Goal: Task Accomplishment & Management: Manage account settings

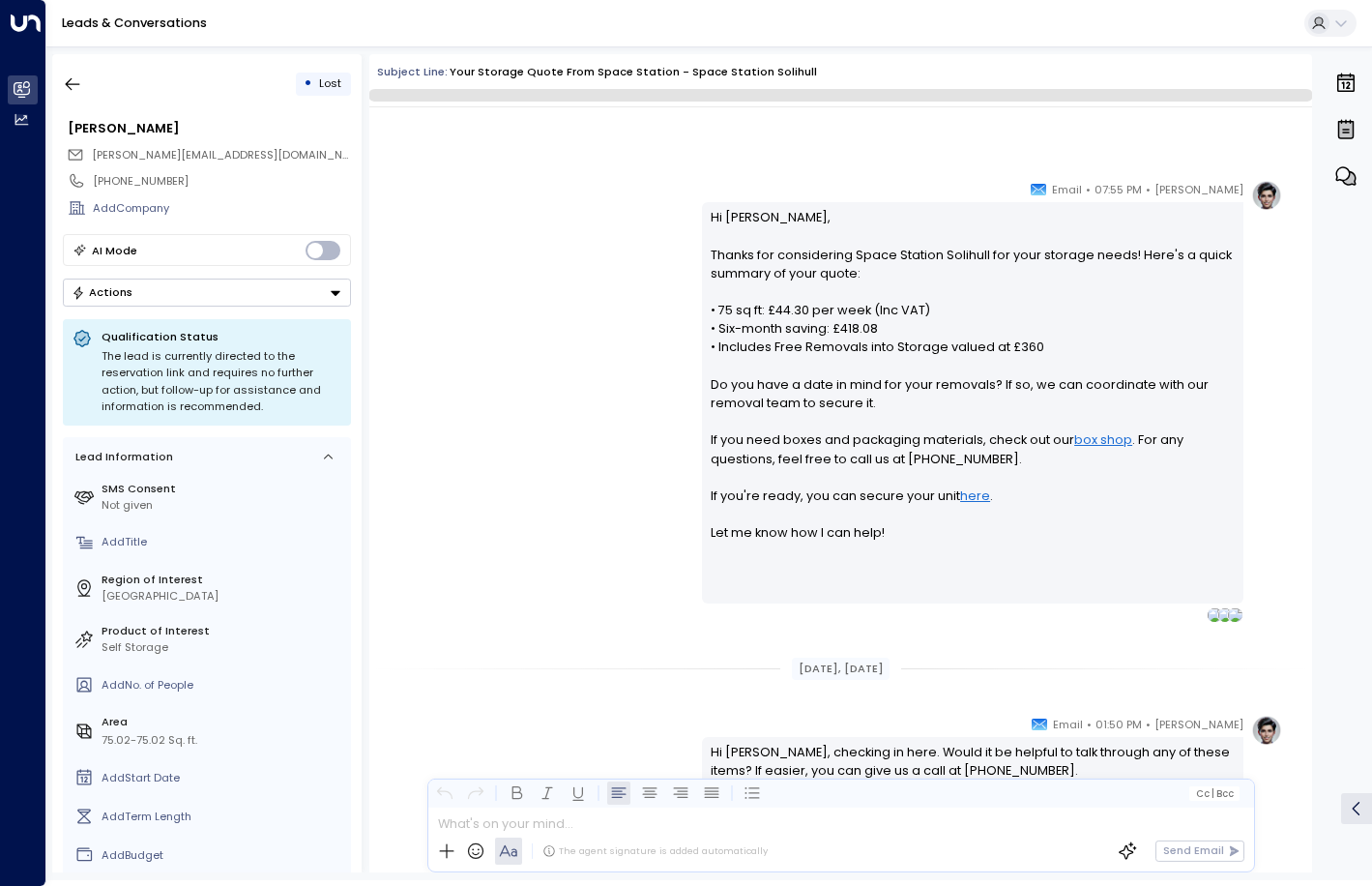
scroll to position [602, 0]
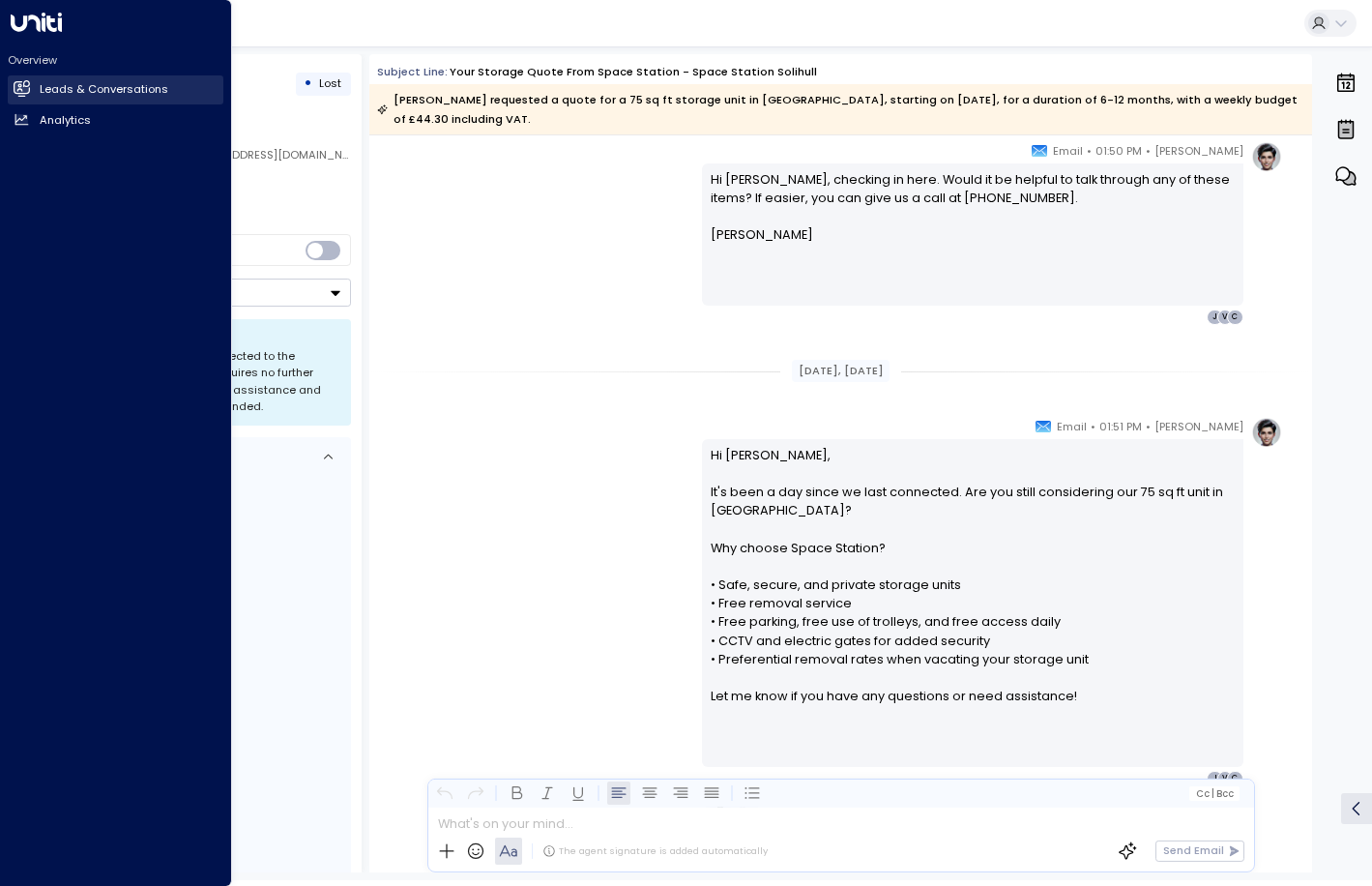
click at [75, 87] on h2 "Leads & Conversations" at bounding box center [103, 89] width 129 height 17
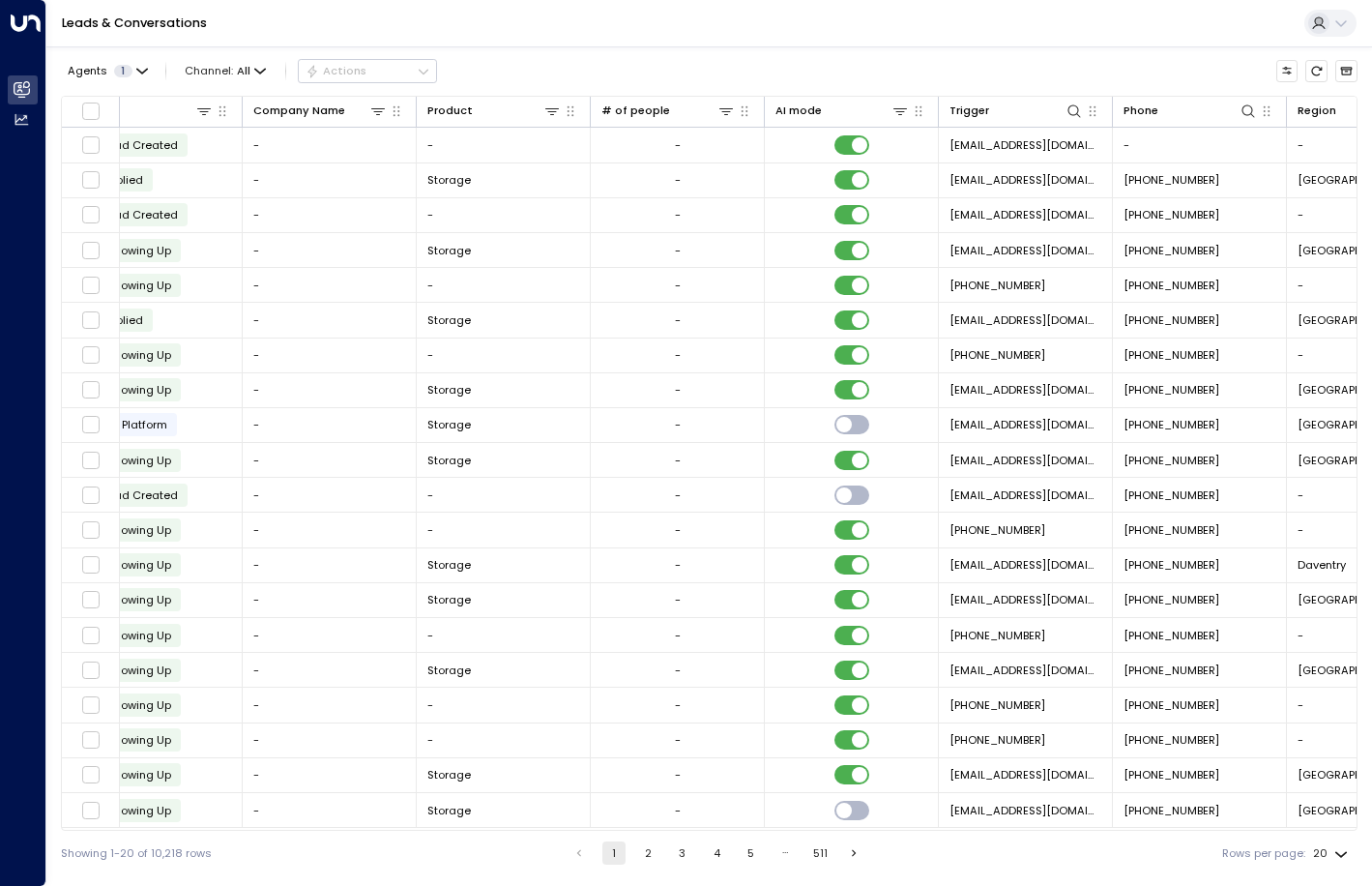
scroll to position [0, 860]
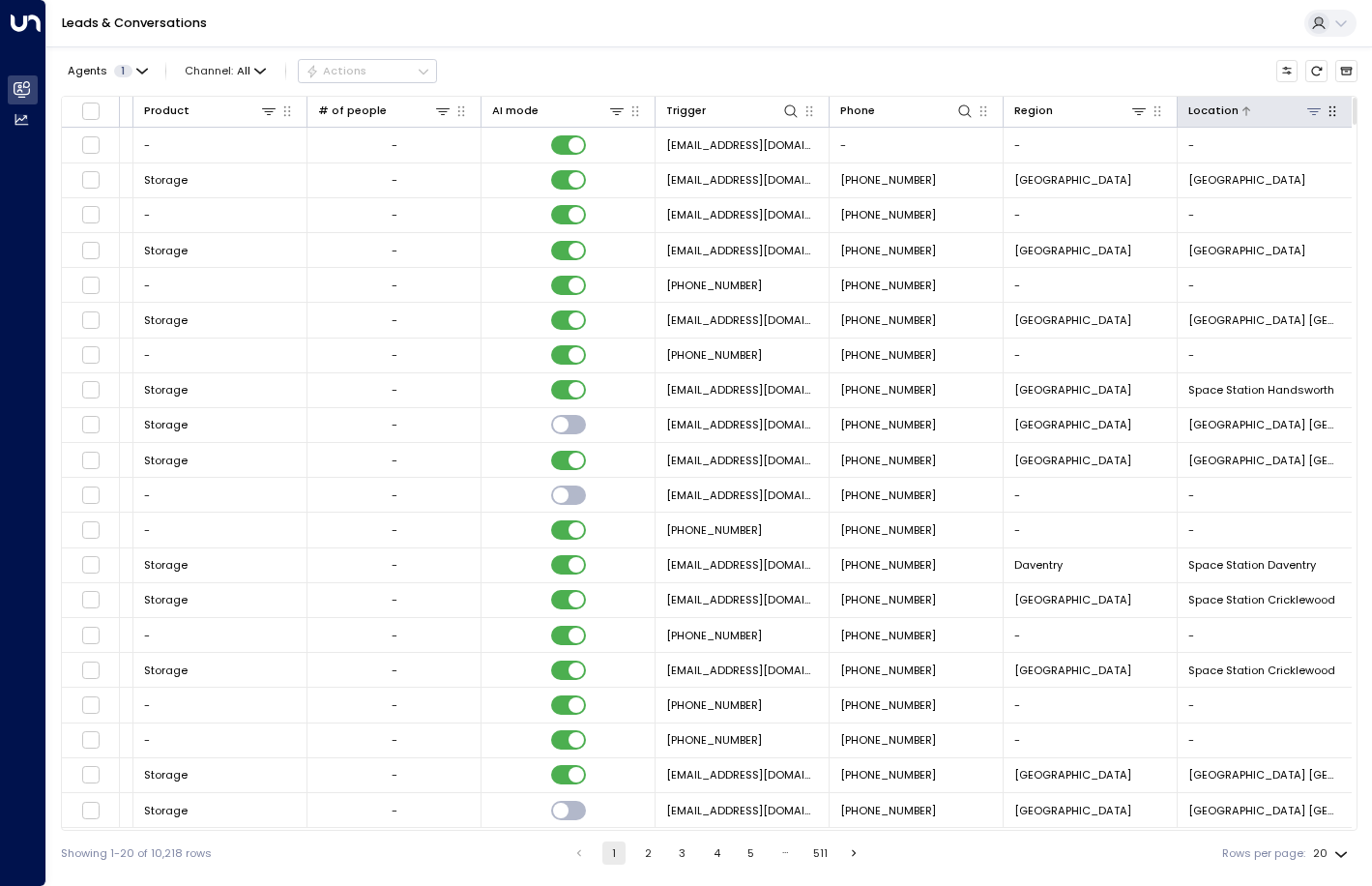
click at [1309, 111] on icon at bounding box center [1314, 111] width 14 height 7
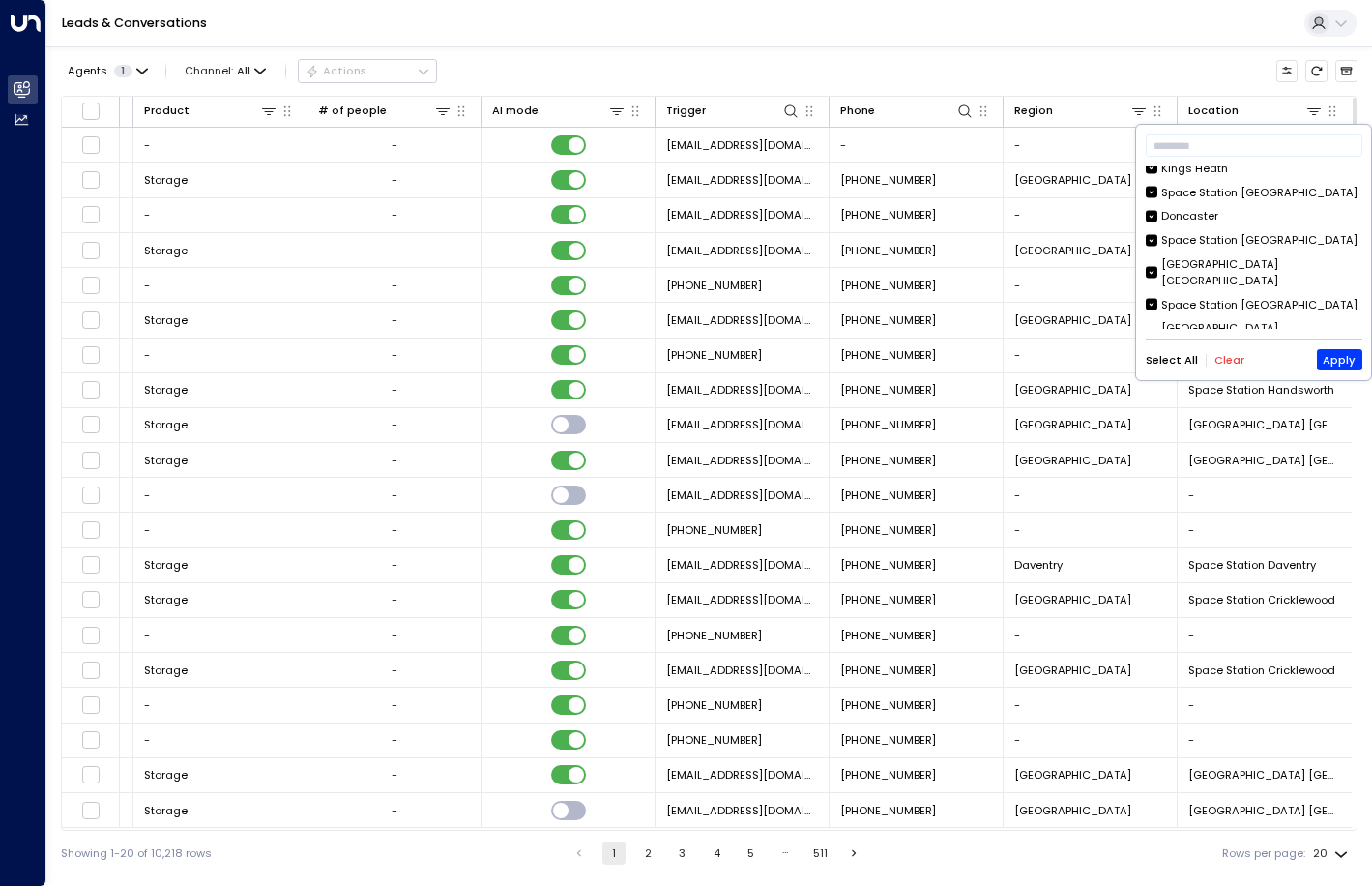
scroll to position [0, 0]
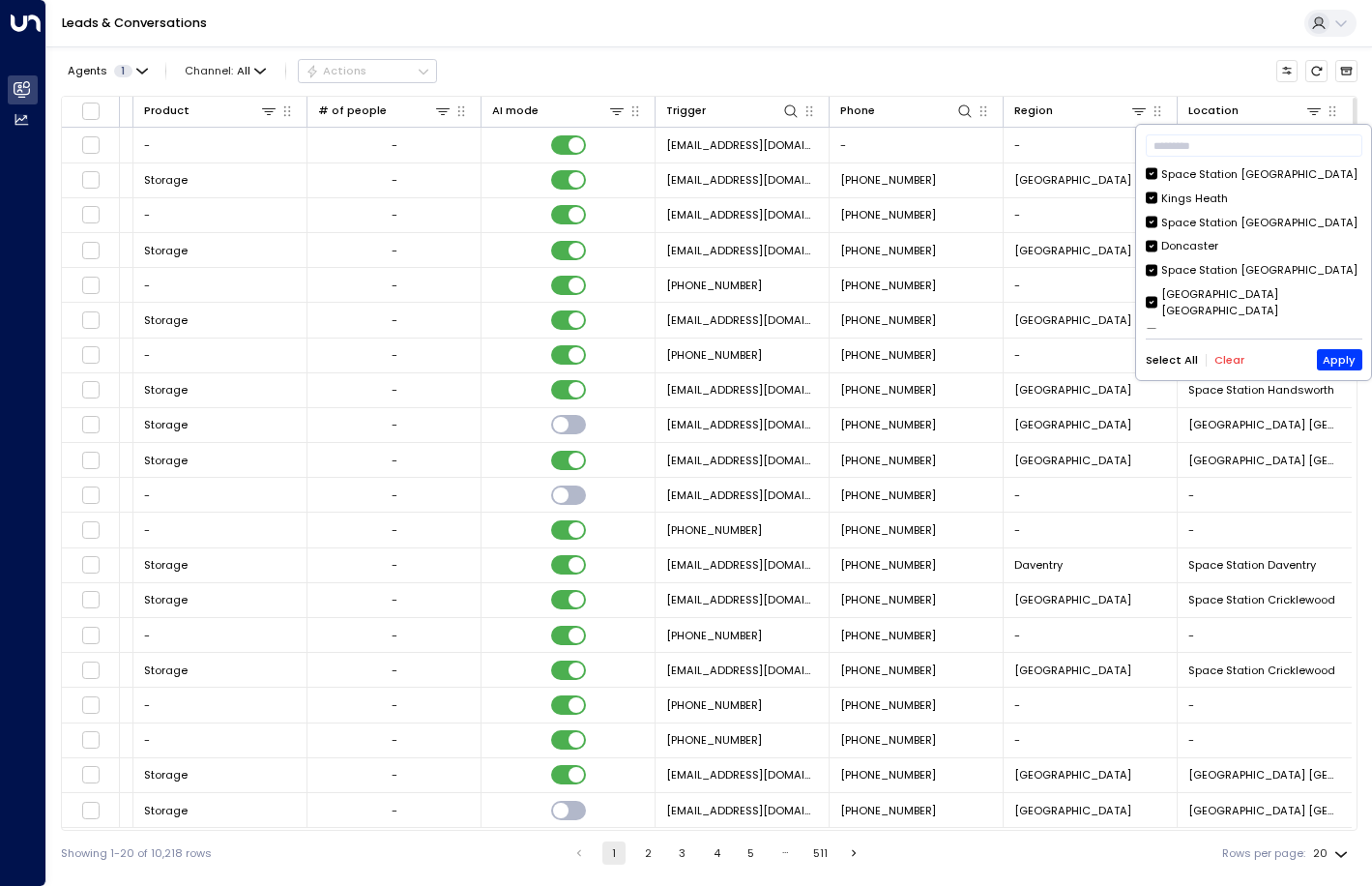
click at [1269, 171] on div "Space Station [GEOGRAPHIC_DATA]" at bounding box center [1260, 174] width 196 height 17
click at [1236, 367] on div "Select All Clear Apply" at bounding box center [1254, 360] width 217 height 22
click at [1231, 360] on button "Clear" at bounding box center [1230, 360] width 30 height 13
click at [1338, 360] on button "Apply" at bounding box center [1340, 360] width 45 height 22
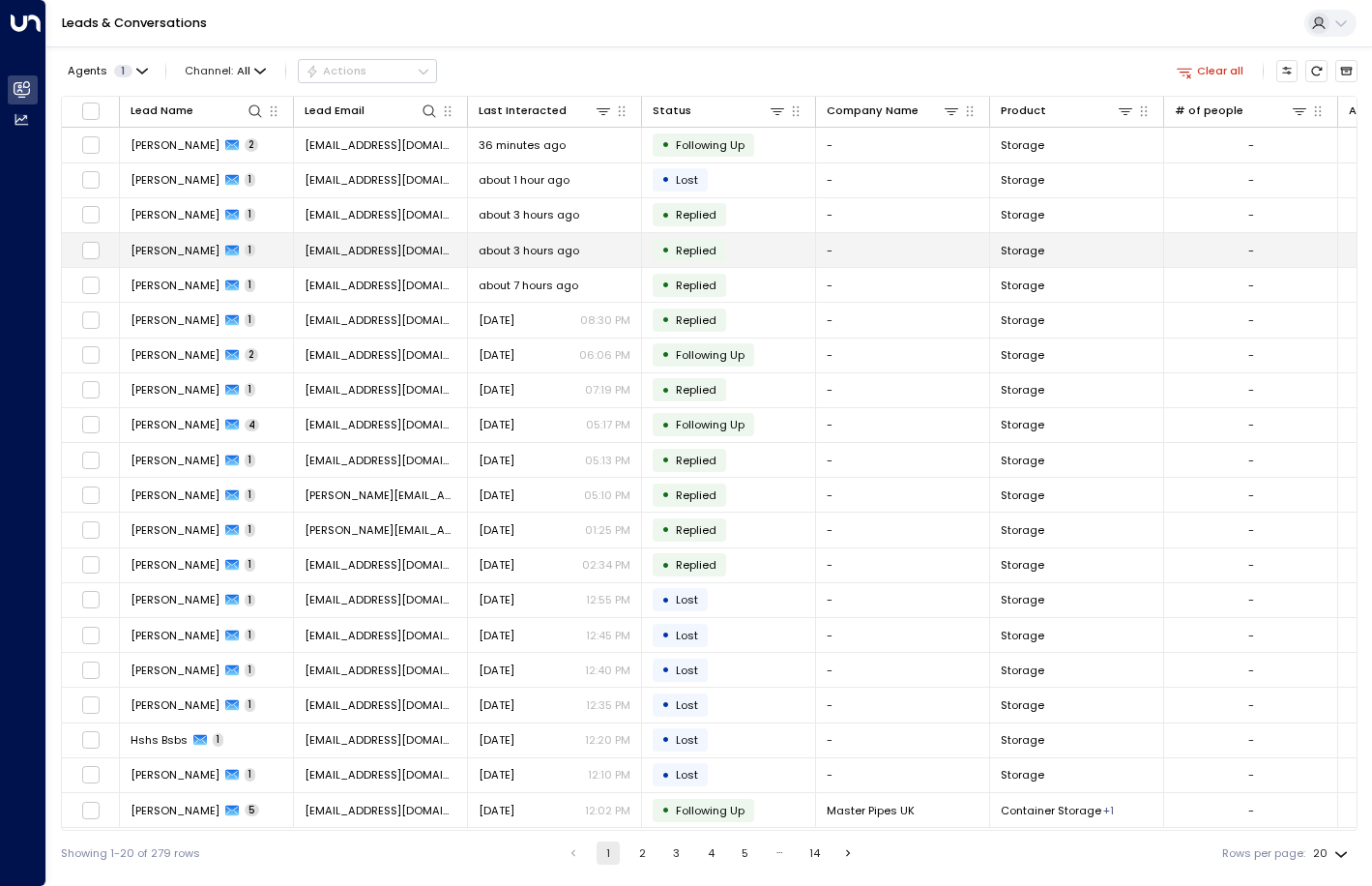
click at [542, 257] on span "about 3 hours ago" at bounding box center [528, 250] width 100 height 16
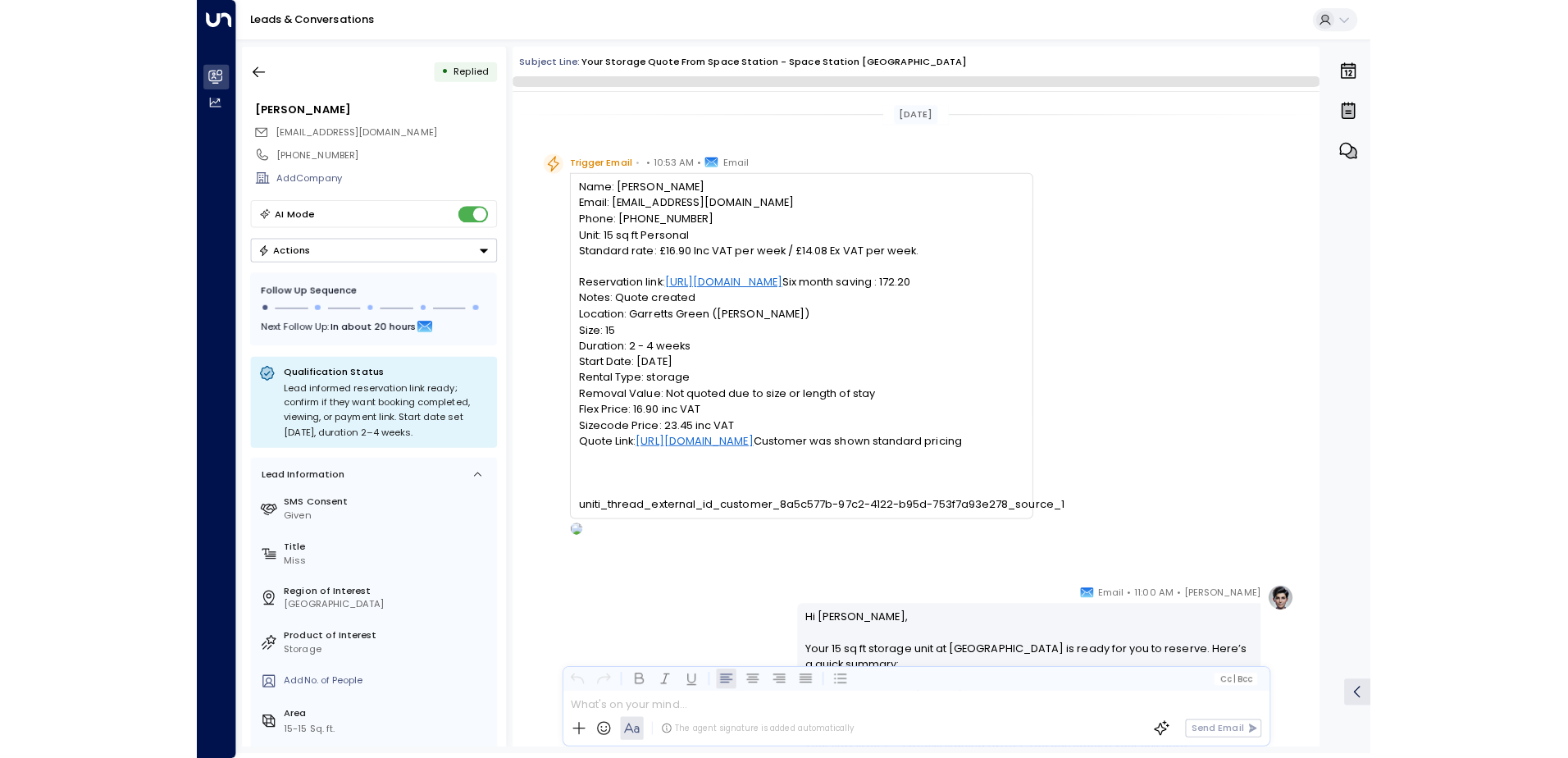
scroll to position [488, 0]
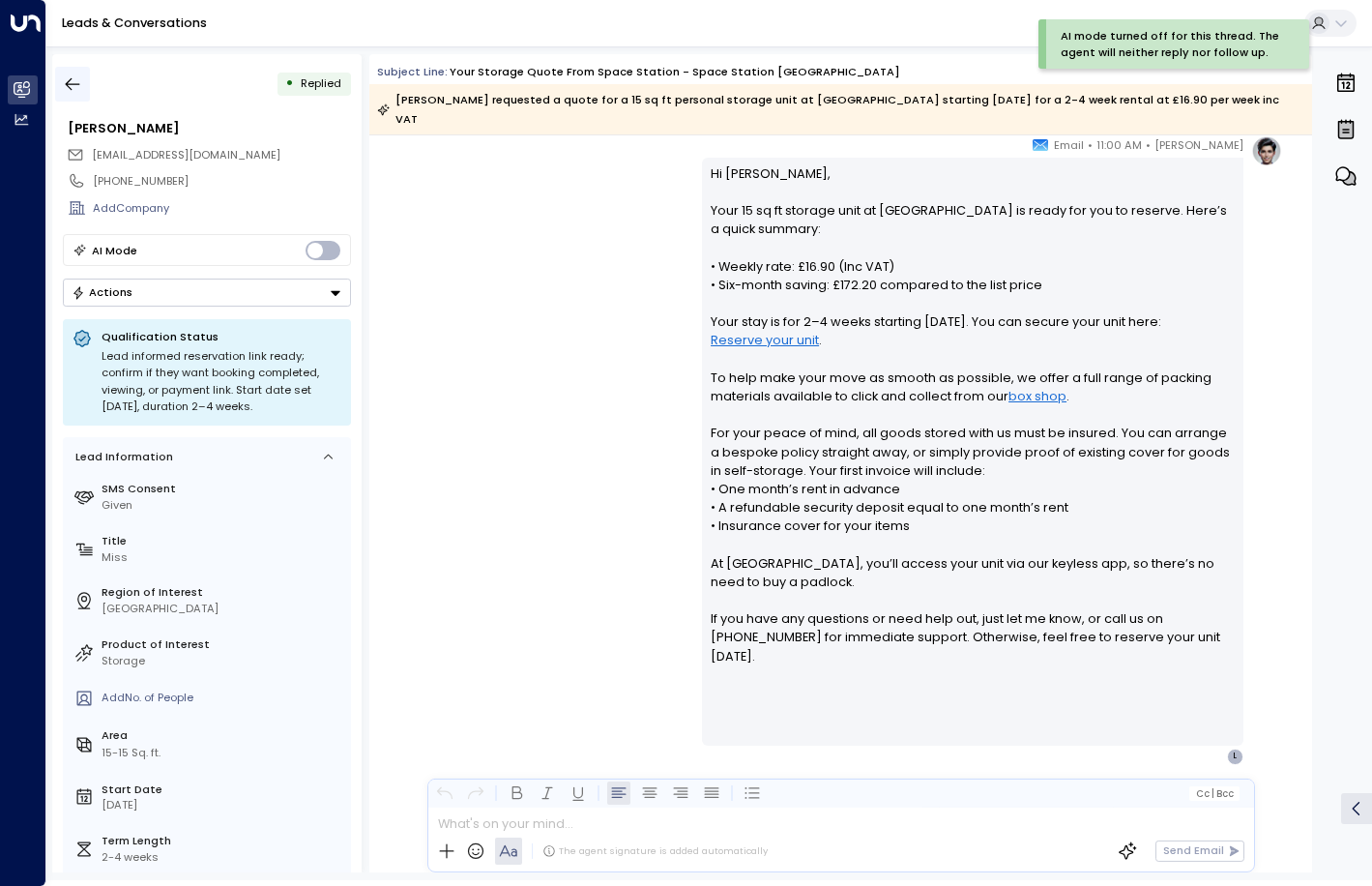
click at [70, 85] on icon "button" at bounding box center [73, 84] width 20 height 20
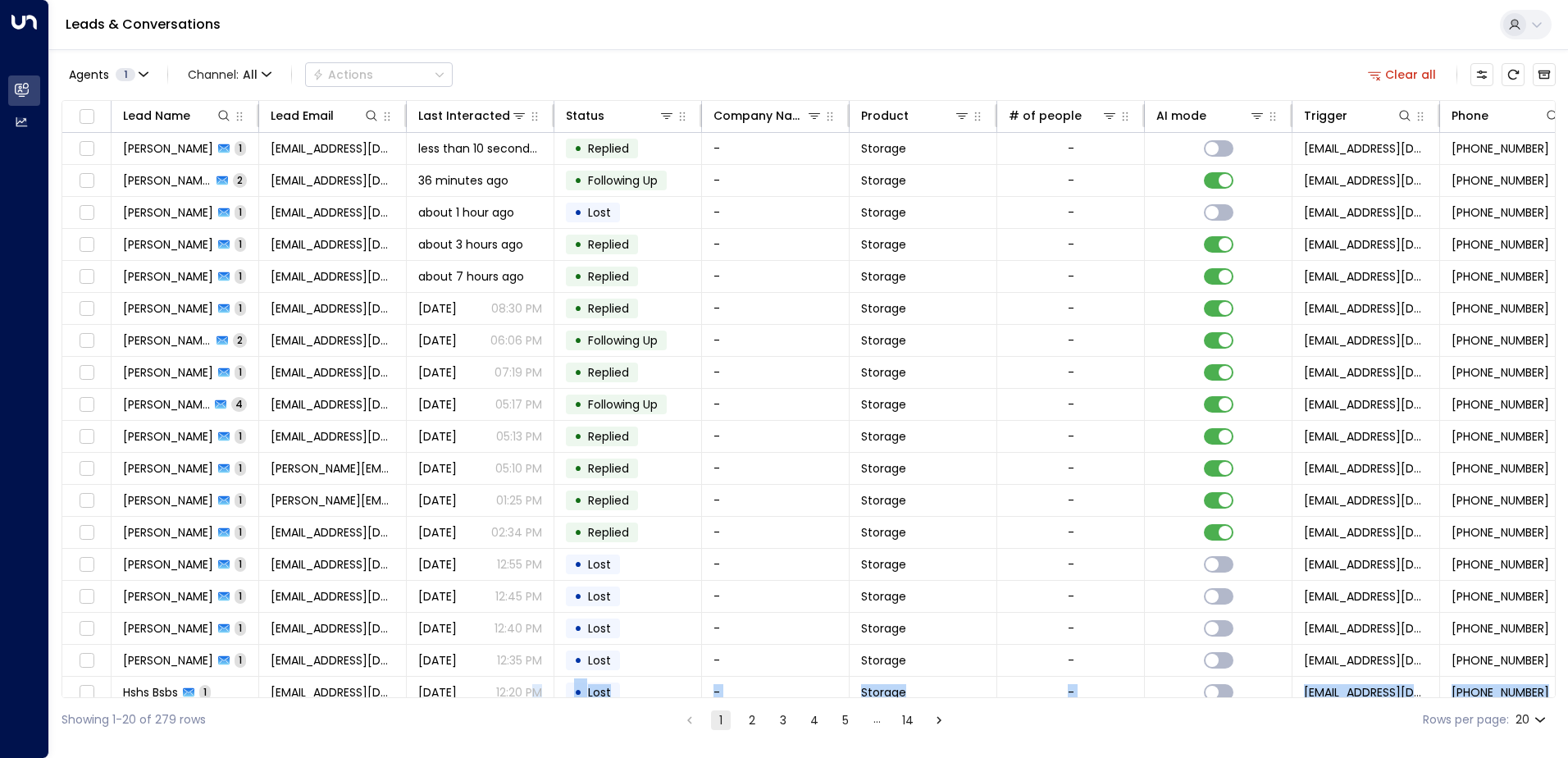
scroll to position [81, 0]
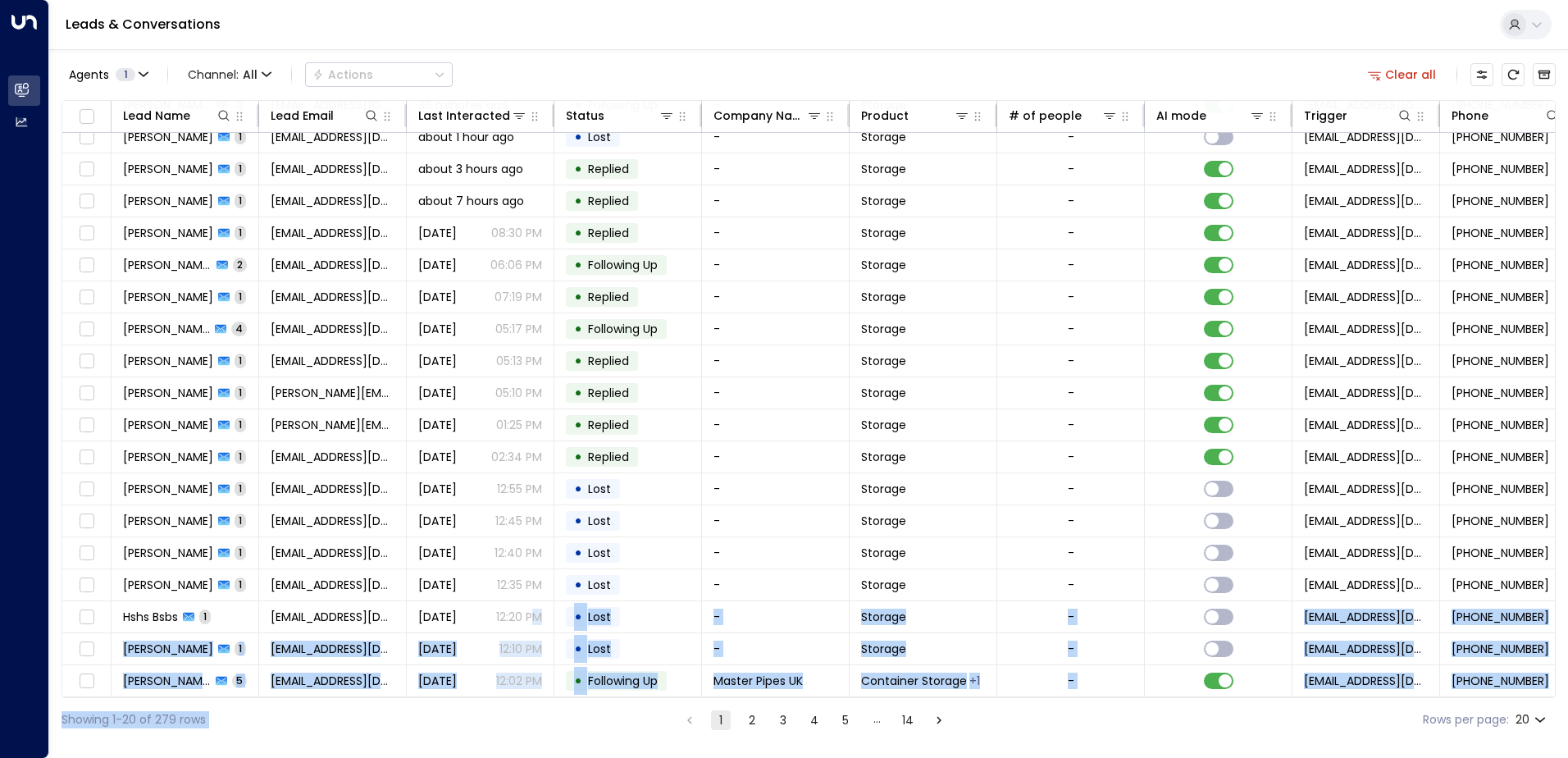
drag, startPoint x: 529, startPoint y: 691, endPoint x: 447, endPoint y: 699, distance: 82.4
click at [447, 699] on div "Agents 1 Channel: All Actions Clear all Lead Name Lead Email Last Interacted St…" at bounding box center [809, 395] width 1494 height 692
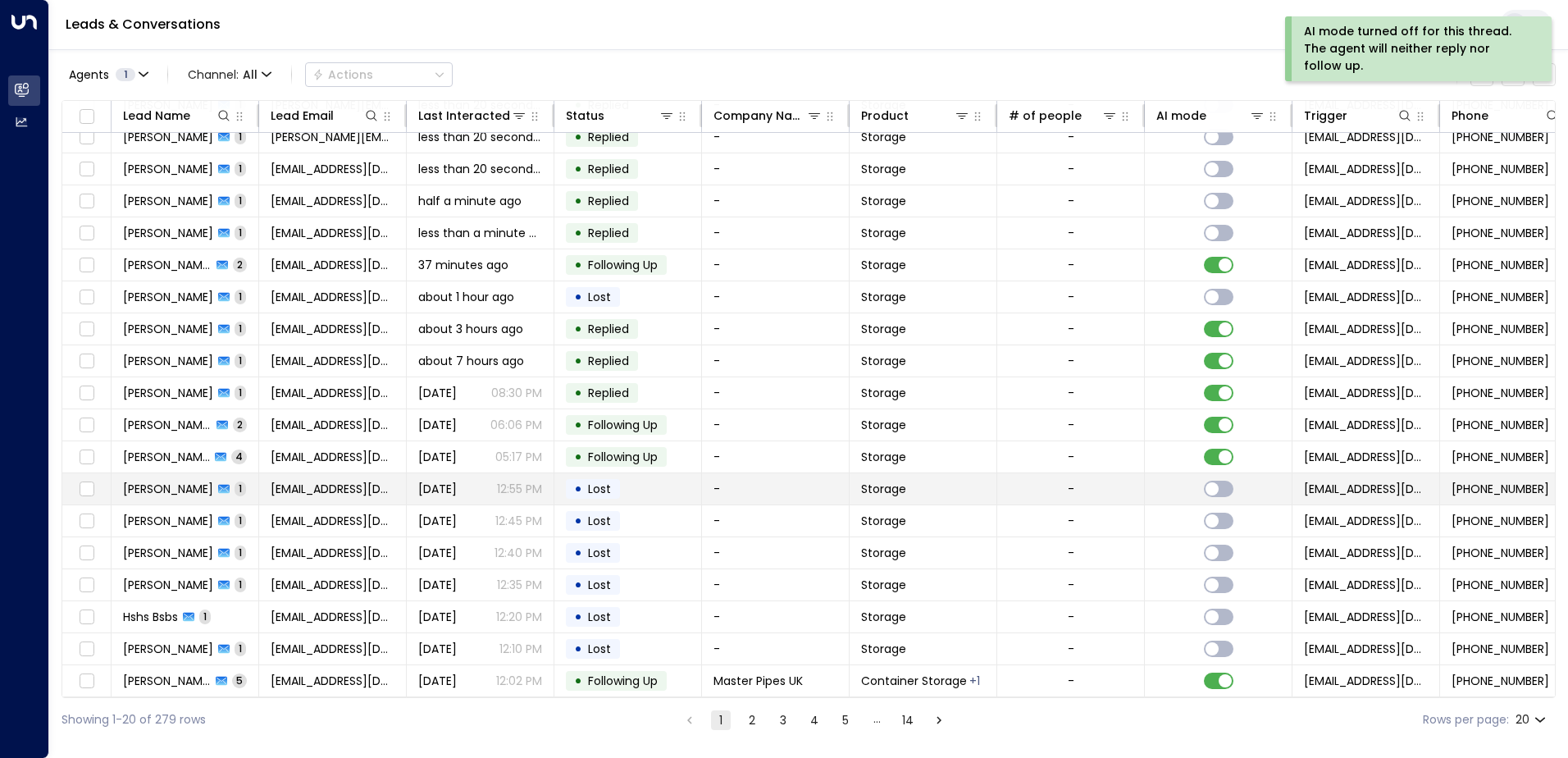
click at [813, 481] on td "-" at bounding box center [775, 488] width 147 height 31
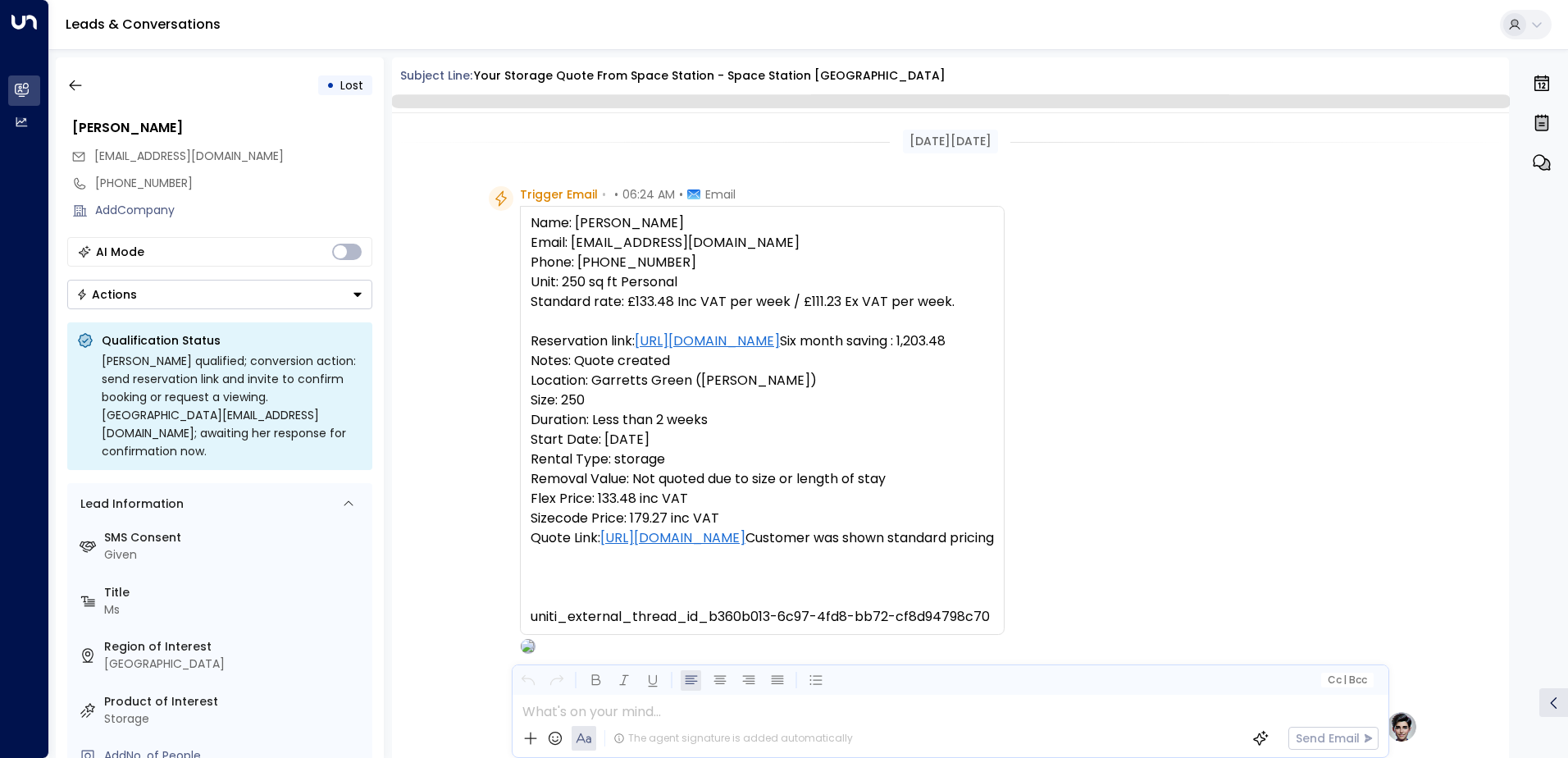
scroll to position [563, 0]
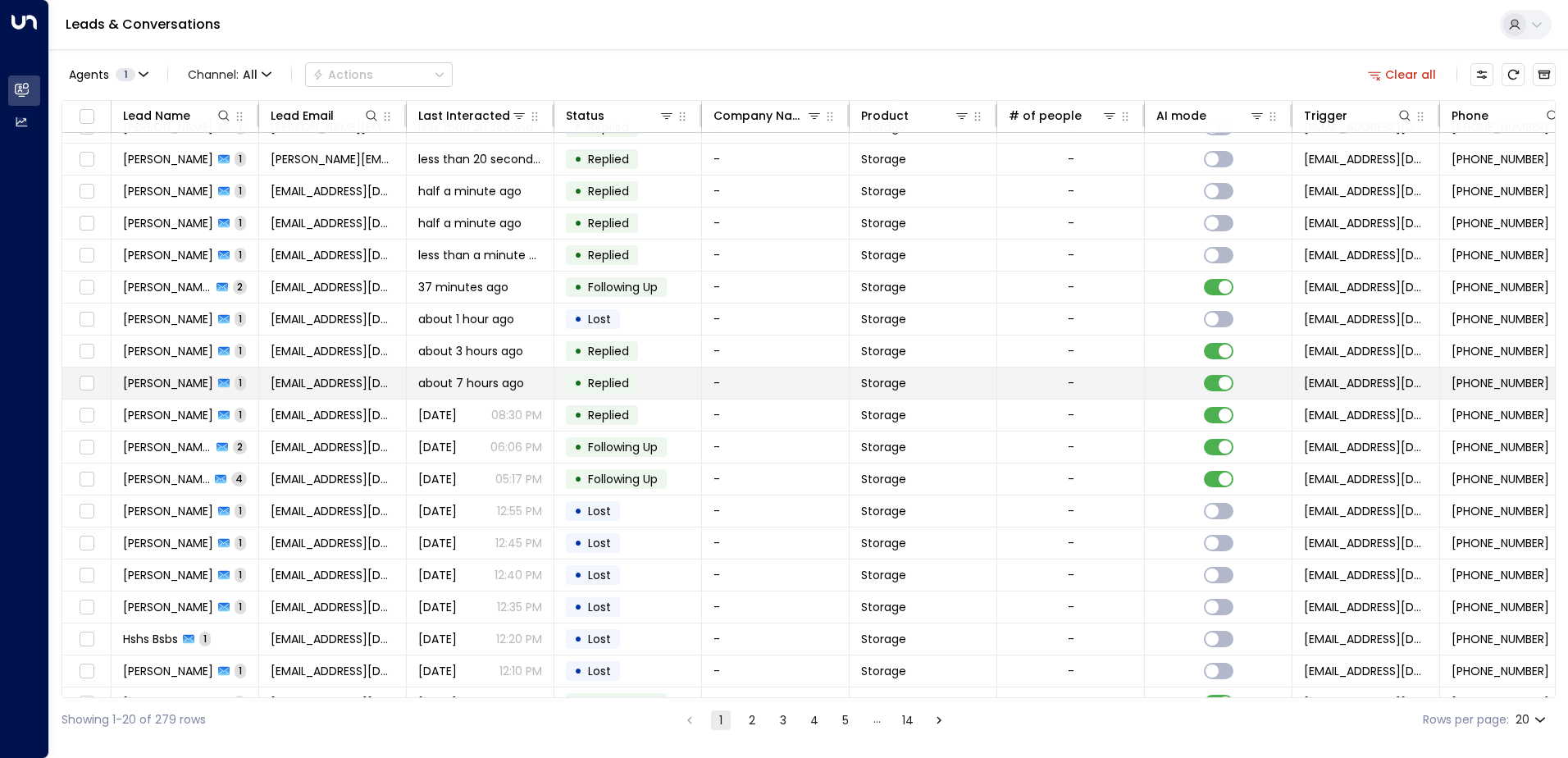
scroll to position [81, 0]
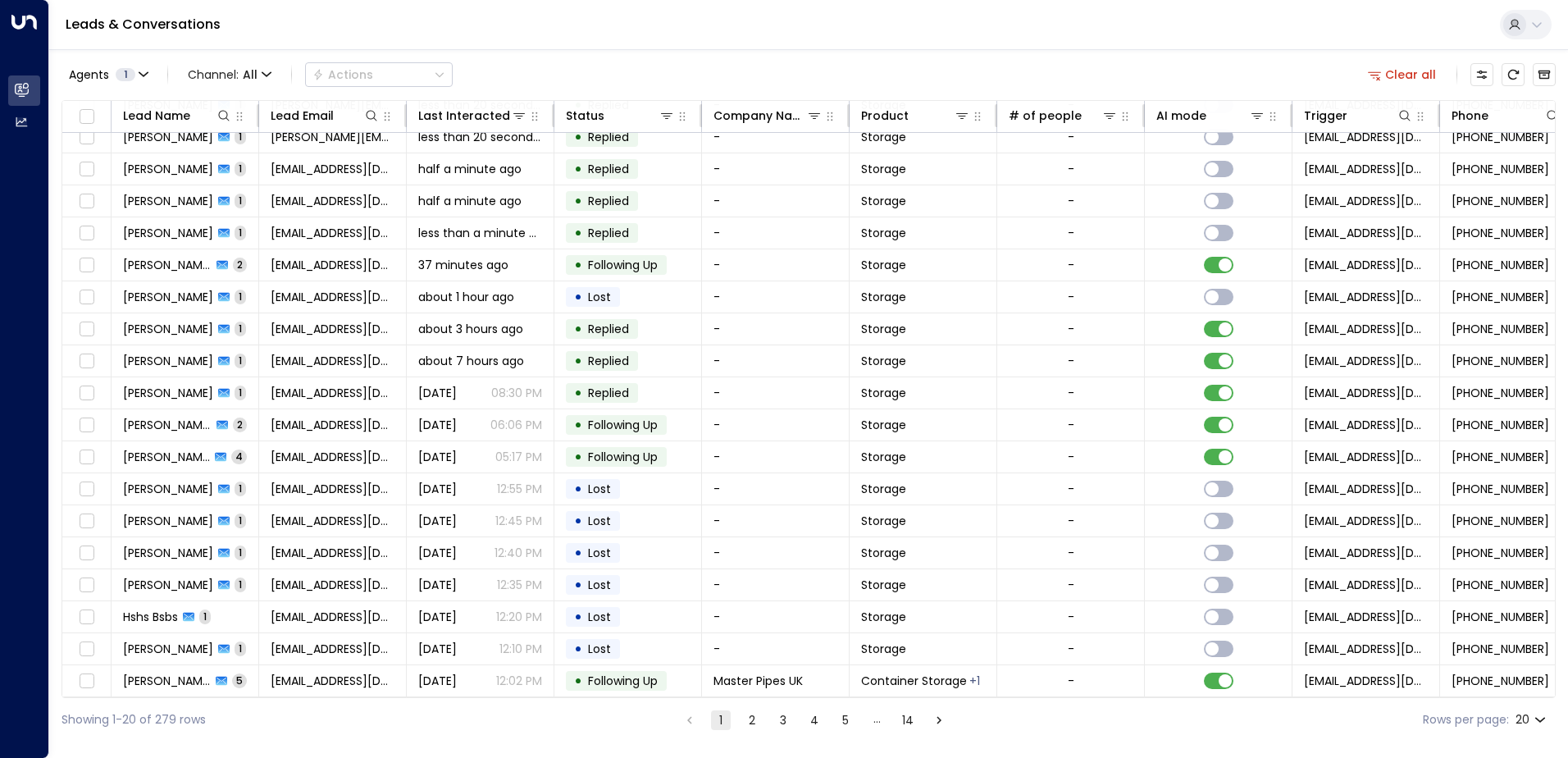
click at [752, 723] on button "2" at bounding box center [752, 721] width 20 height 20
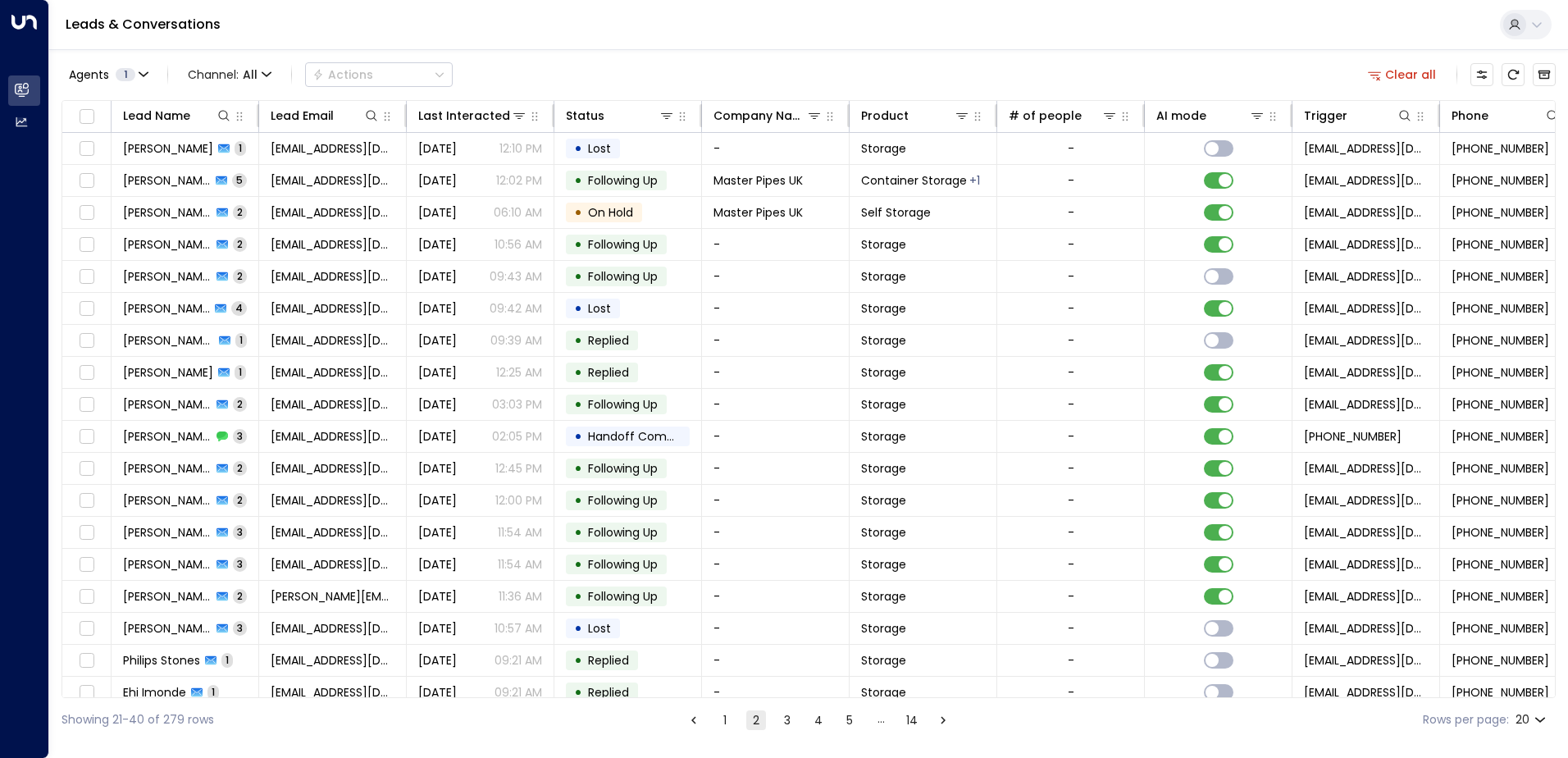
click at [784, 721] on button "3" at bounding box center [788, 721] width 20 height 20
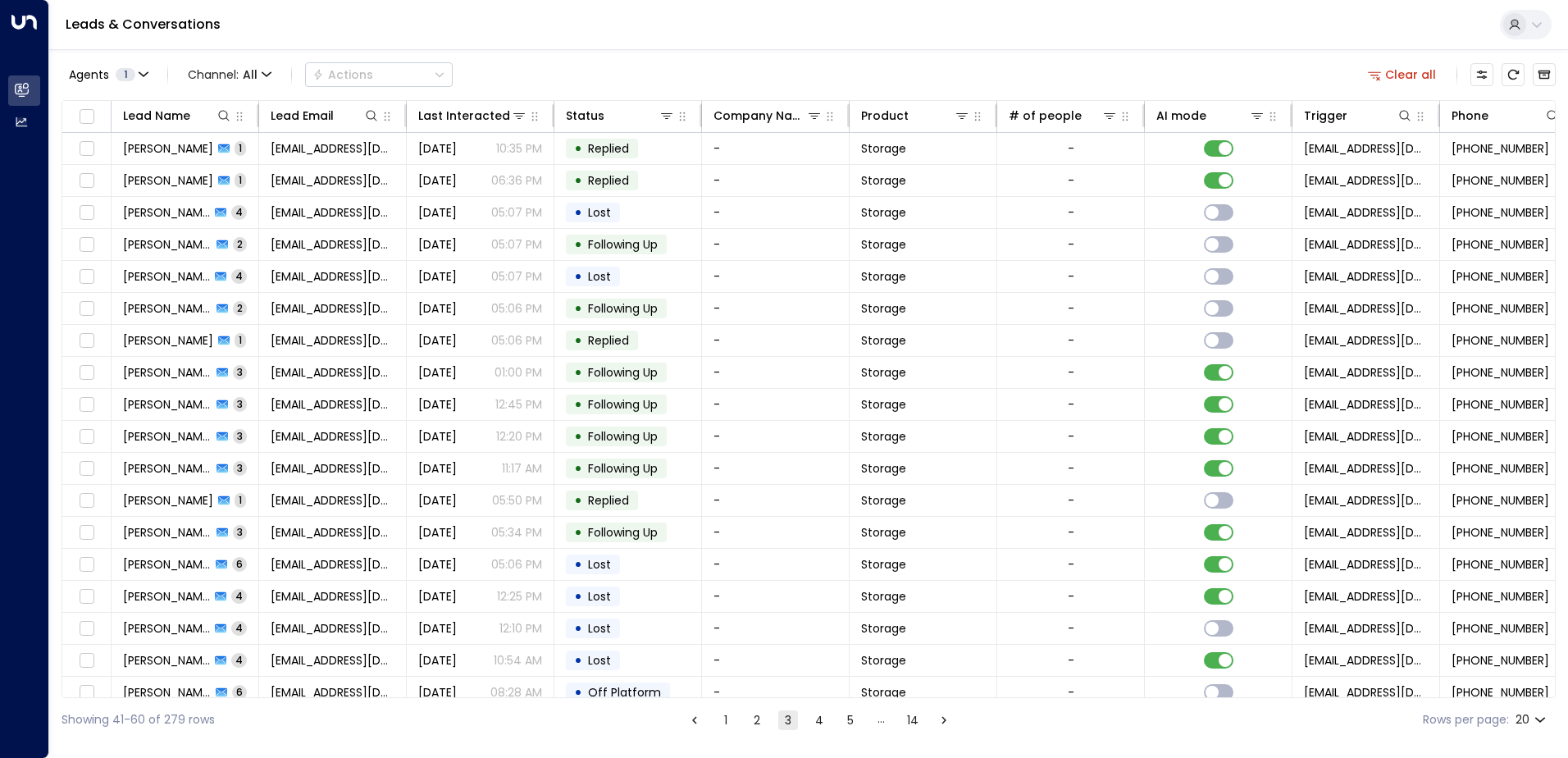
click at [728, 720] on button "1" at bounding box center [726, 721] width 20 height 20
